Goal: Task Accomplishment & Management: Use online tool/utility

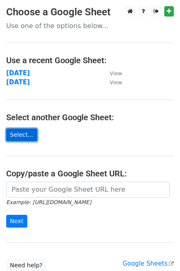
click at [29, 133] on link "Select..." at bounding box center [21, 135] width 31 height 13
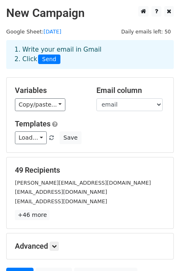
scroll to position [83, 0]
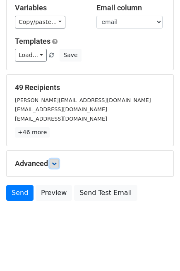
click at [53, 165] on icon at bounding box center [54, 163] width 5 height 5
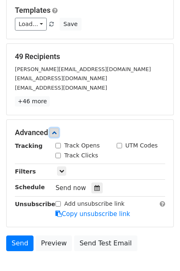
scroll to position [114, 0]
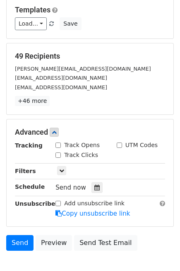
click at [59, 143] on input "Track Opens" at bounding box center [57, 145] width 5 height 5
checkbox input "true"
click at [59, 152] on input "Track Clicks" at bounding box center [57, 154] width 5 height 5
checkbox input "true"
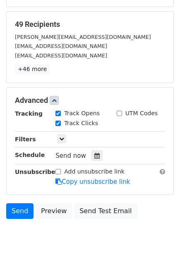
scroll to position [146, 0]
